Goal: Task Accomplishment & Management: Use online tool/utility

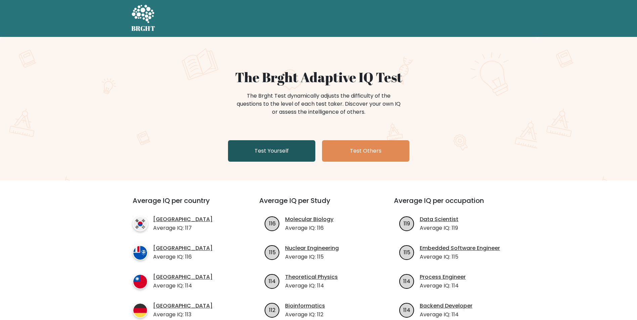
click at [284, 153] on link "Test Yourself" at bounding box center [271, 150] width 87 height 21
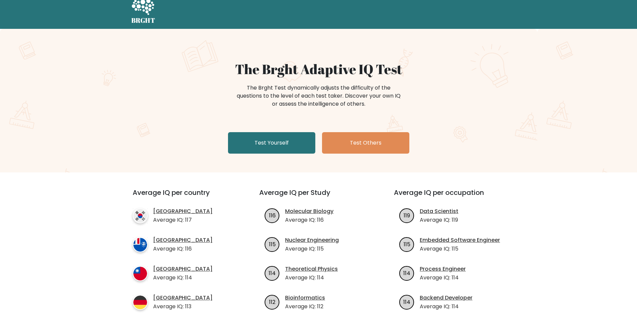
scroll to position [67, 0]
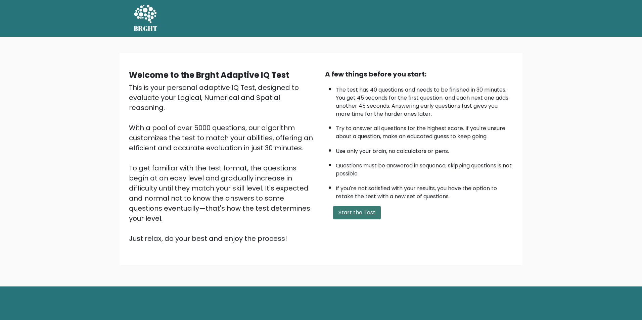
click at [358, 218] on button "Start the Test" at bounding box center [357, 212] width 48 height 13
